Goal: Information Seeking & Learning: Understand process/instructions

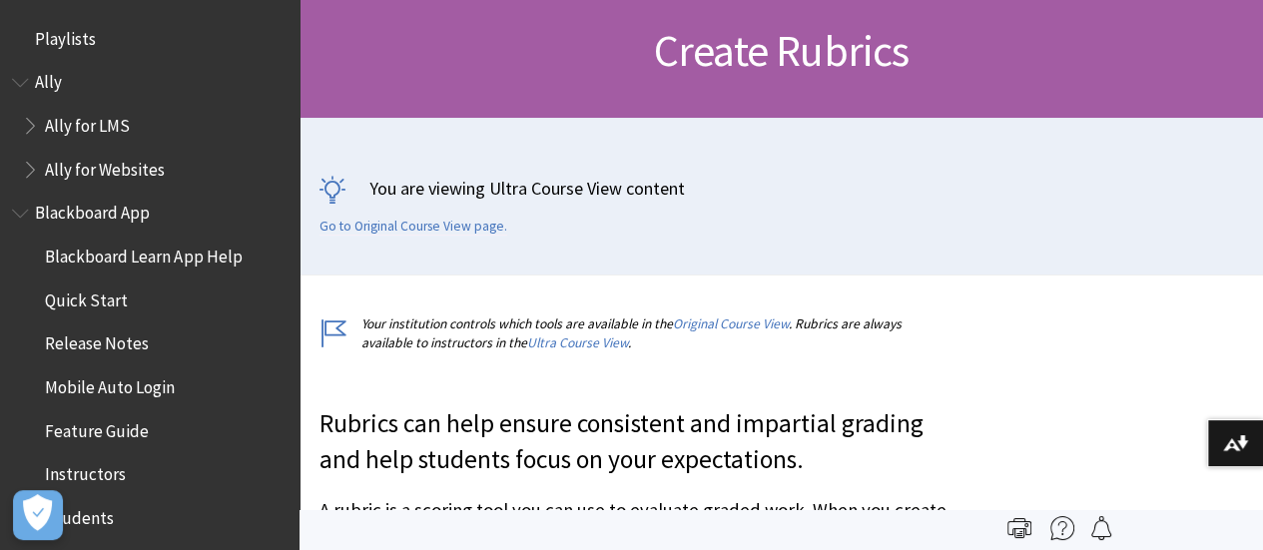
scroll to position [11, 0]
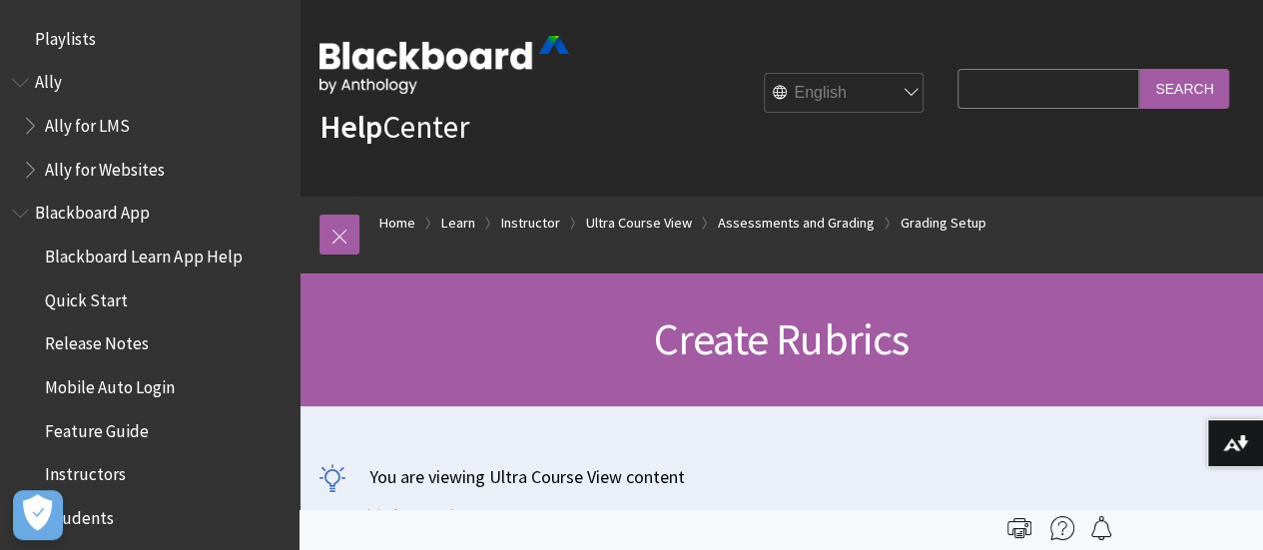
click at [1007, 87] on input "Search Query" at bounding box center [1049, 88] width 182 height 39
type input "download a rubric"
click at [1139, 69] on input "Search" at bounding box center [1184, 88] width 90 height 39
click at [1191, 97] on input "Search" at bounding box center [1184, 88] width 90 height 39
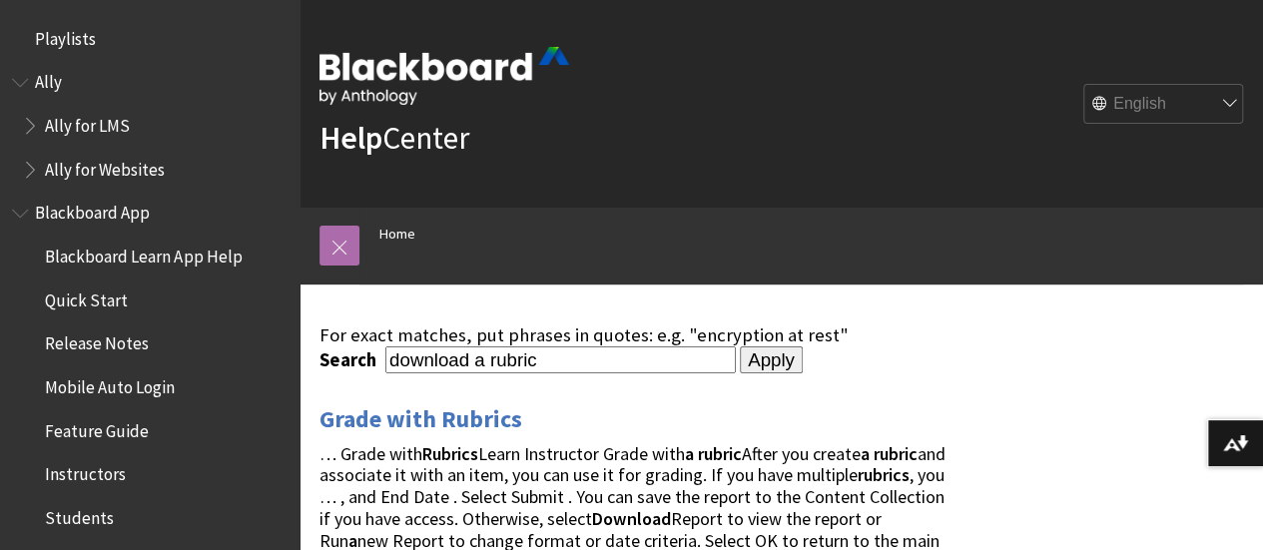
click at [353, 237] on link at bounding box center [340, 246] width 40 height 40
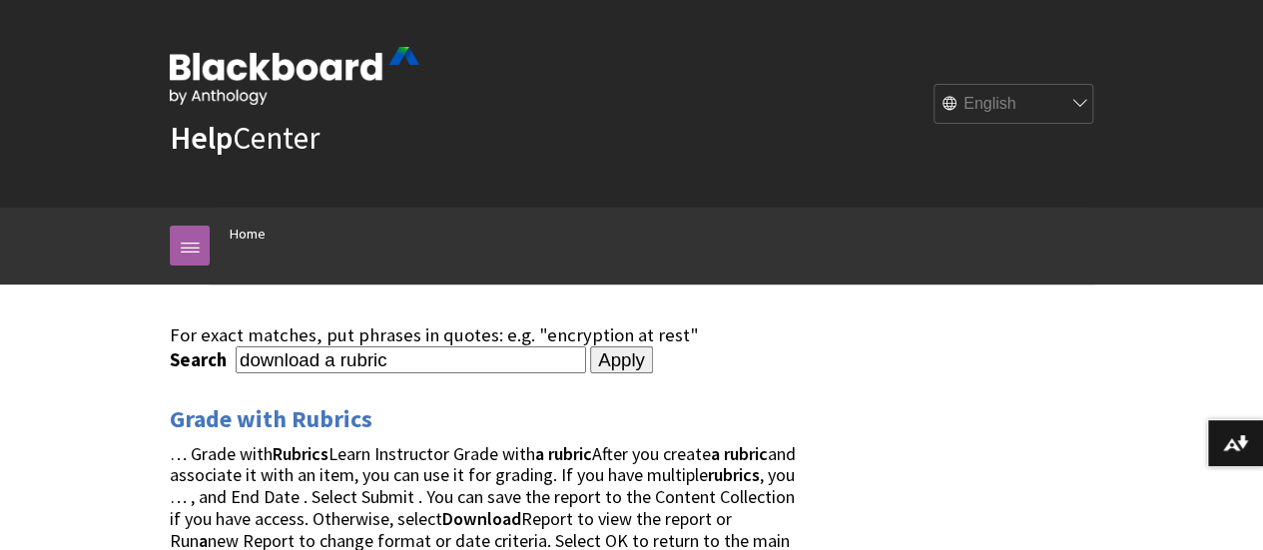
click at [395, 353] on input "download a rubric" at bounding box center [411, 360] width 351 height 27
drag, startPoint x: 311, startPoint y: 361, endPoint x: 96, endPoint y: 358, distance: 214.7
type input "export a rubric"
click at [591, 364] on input "Apply" at bounding box center [621, 361] width 63 height 28
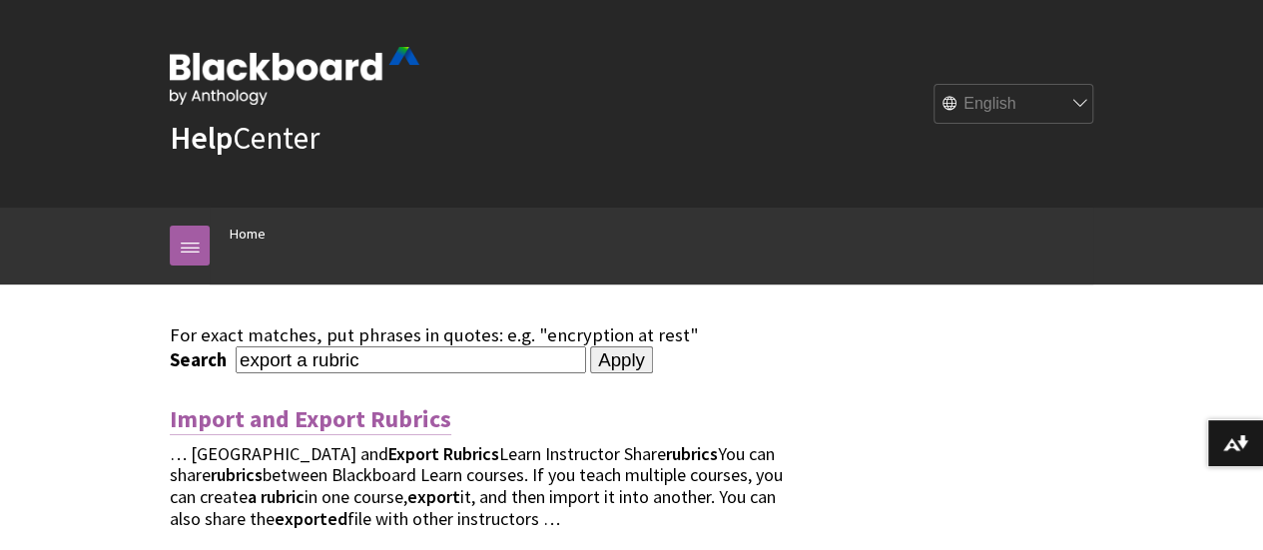
click at [278, 425] on link "Import and Export Rubrics" at bounding box center [311, 419] width 282 height 32
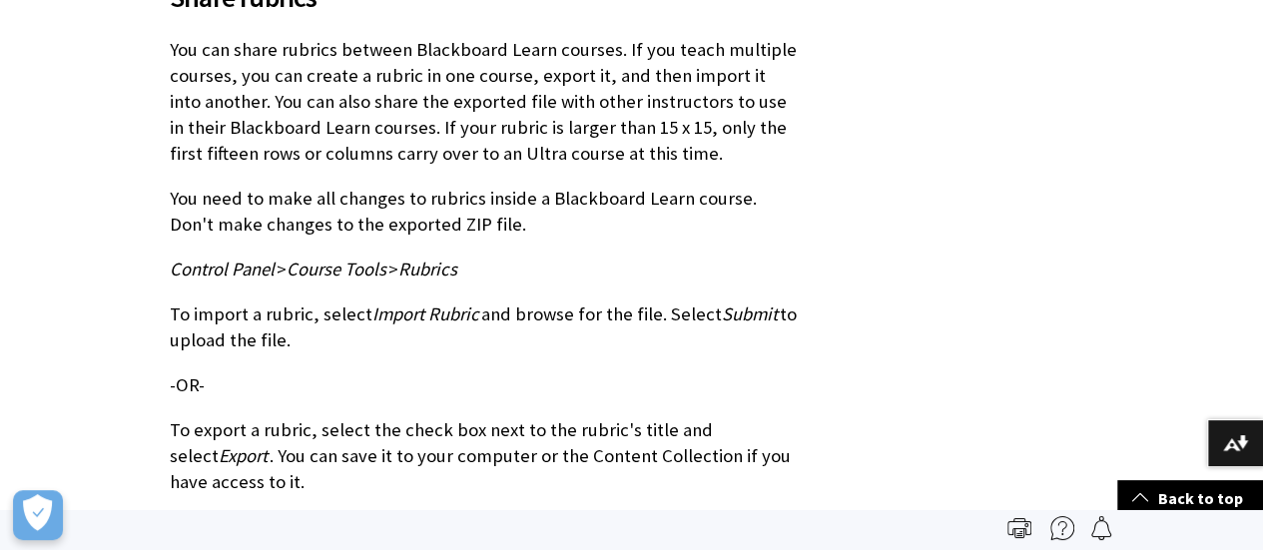
scroll to position [567, 0]
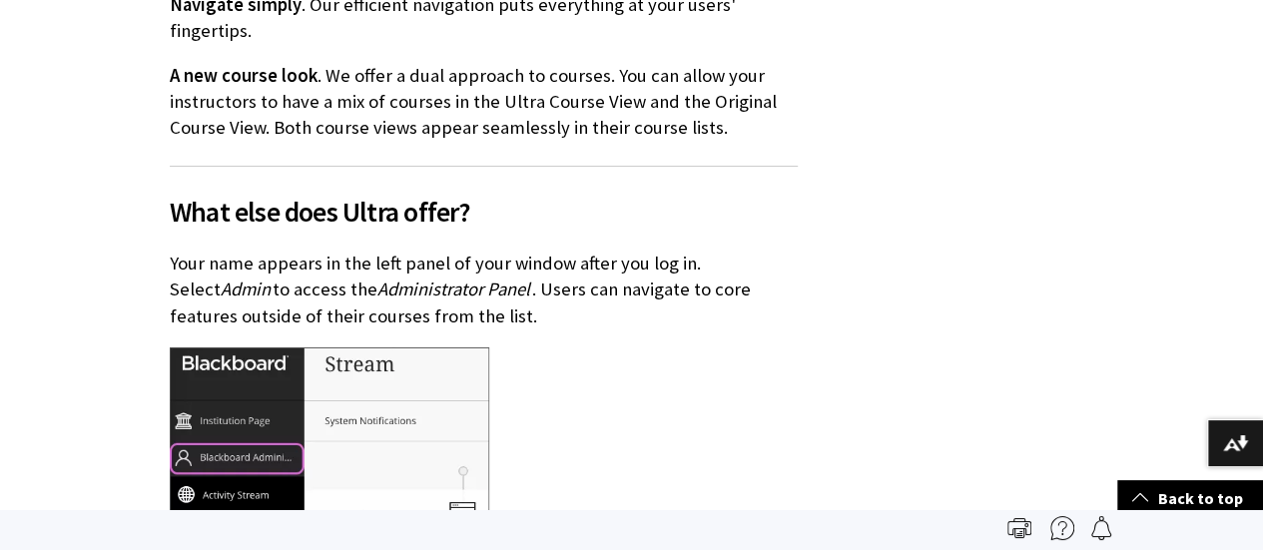
scroll to position [1198, 0]
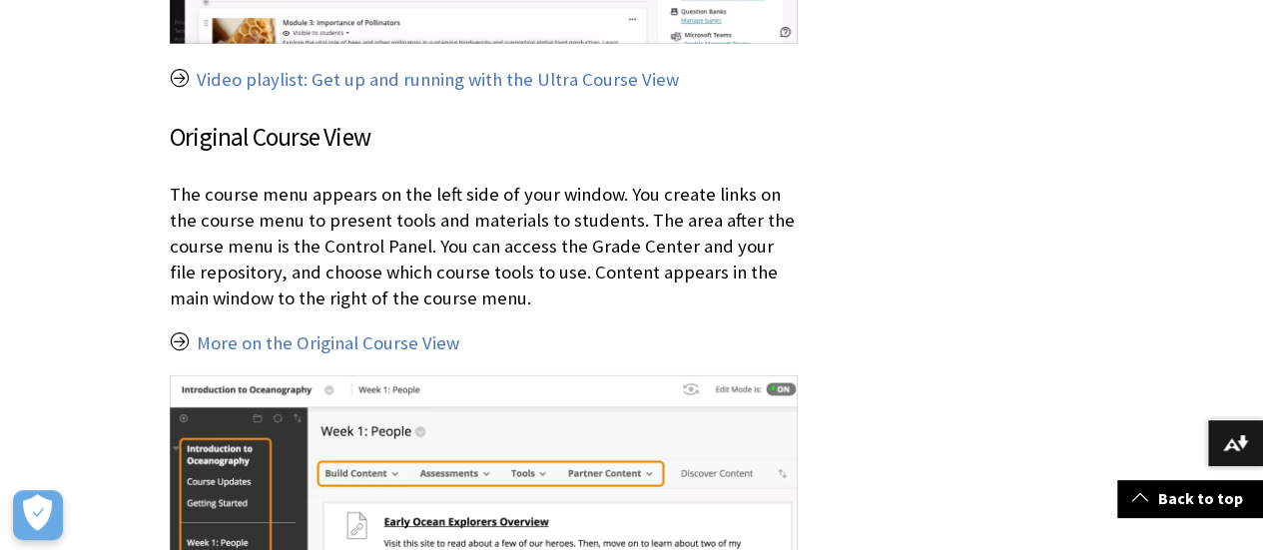
scroll to position [2696, 0]
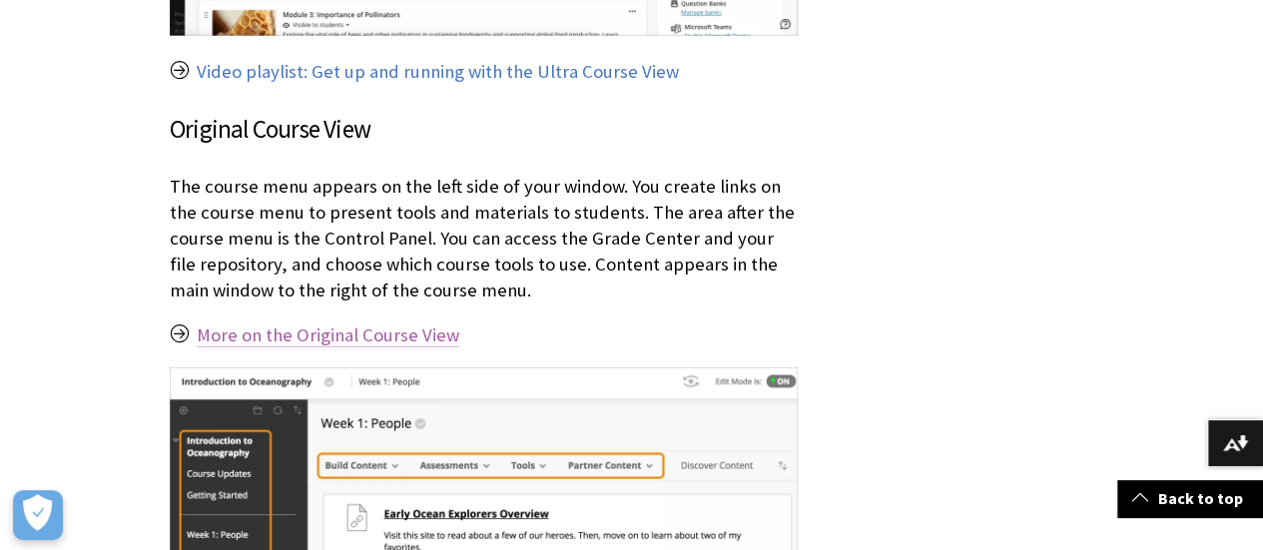
click at [363, 324] on link "More on the Original Course View" at bounding box center [328, 336] width 263 height 24
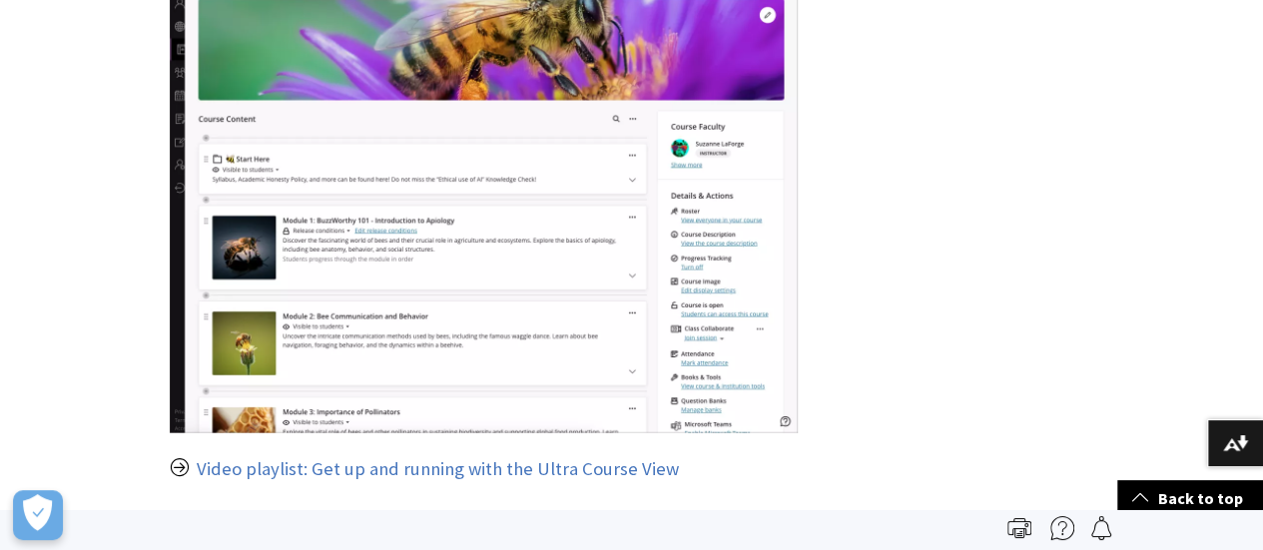
scroll to position [2297, 0]
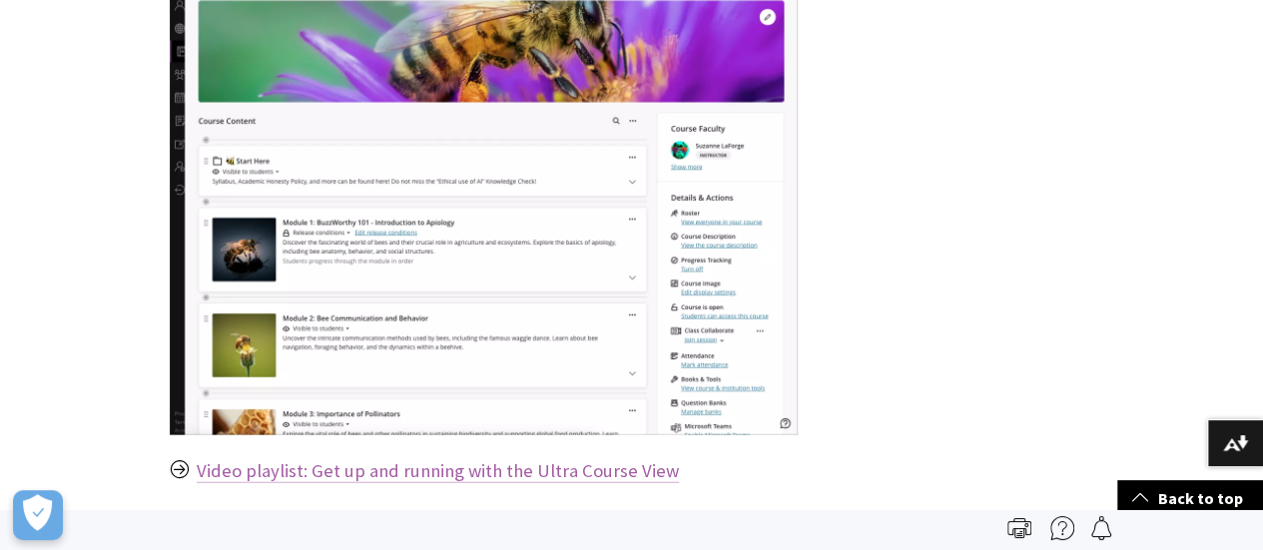
click at [479, 464] on link "Video playlist: Get up and running with the Ultra Course View" at bounding box center [438, 471] width 482 height 24
